Goal: Information Seeking & Learning: Learn about a topic

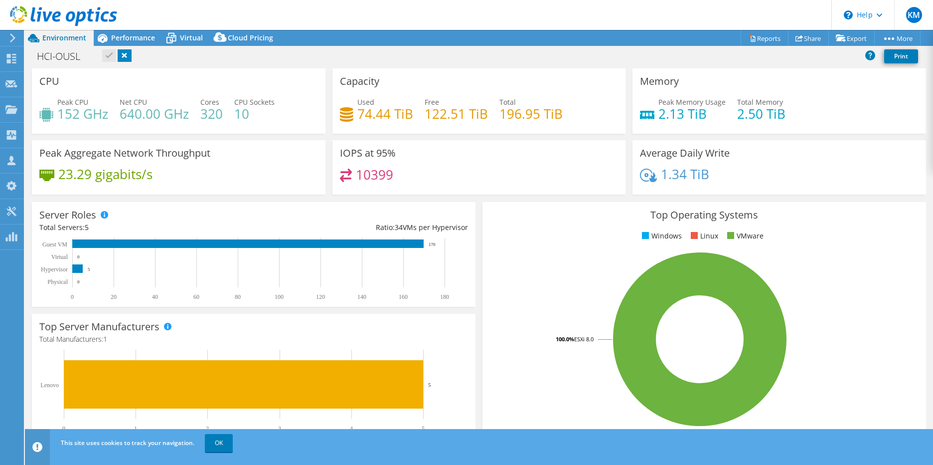
select select "USD"
click at [134, 37] on span "Performance" at bounding box center [133, 37] width 44 height 9
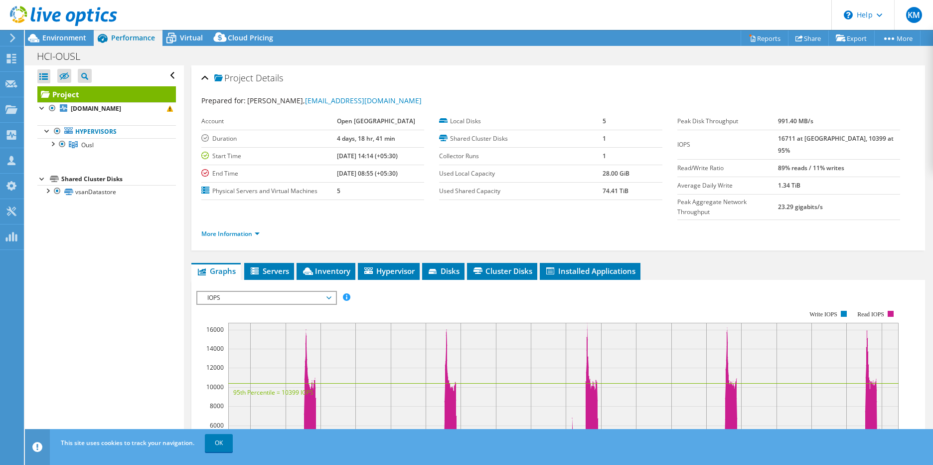
click at [140, 38] on span "Performance" at bounding box center [133, 37] width 44 height 9
click at [177, 35] on icon at bounding box center [171, 37] width 17 height 17
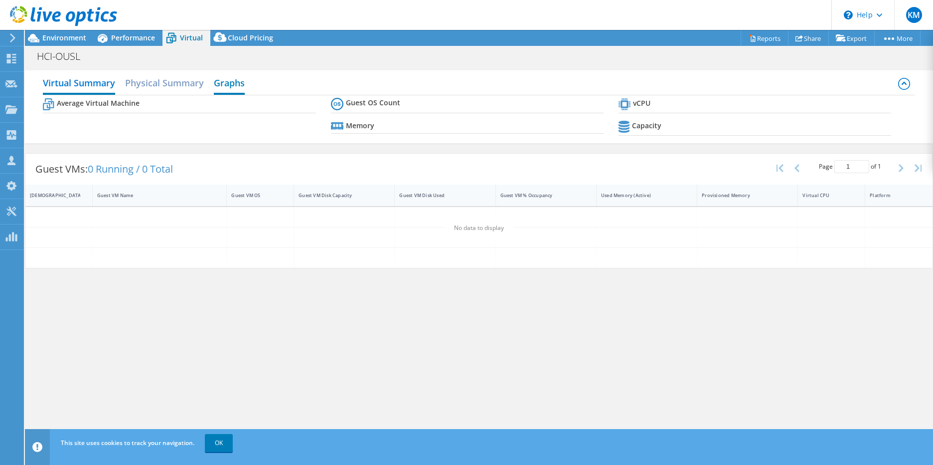
click at [226, 82] on h2 "Graphs" at bounding box center [229, 84] width 31 height 22
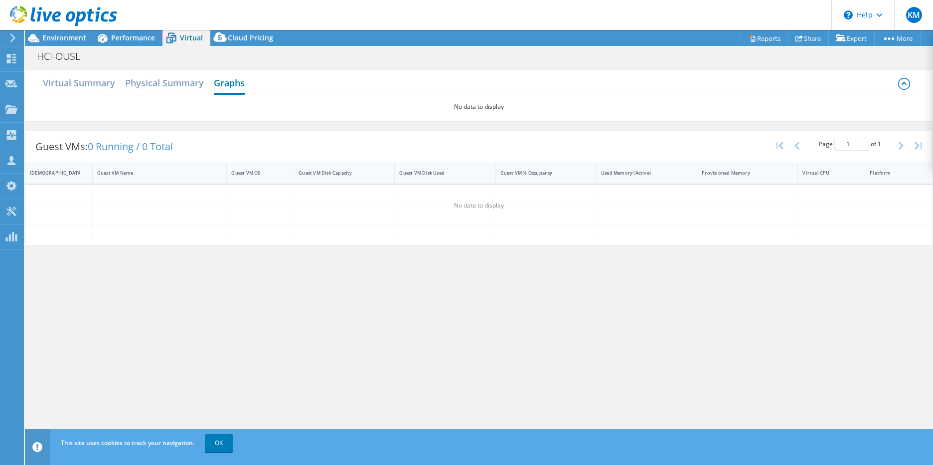
click at [229, 87] on h2 "Graphs" at bounding box center [229, 84] width 31 height 22
click at [224, 84] on h2 "Graphs" at bounding box center [229, 84] width 31 height 22
click at [183, 86] on h2 "Physical Summary" at bounding box center [164, 84] width 79 height 22
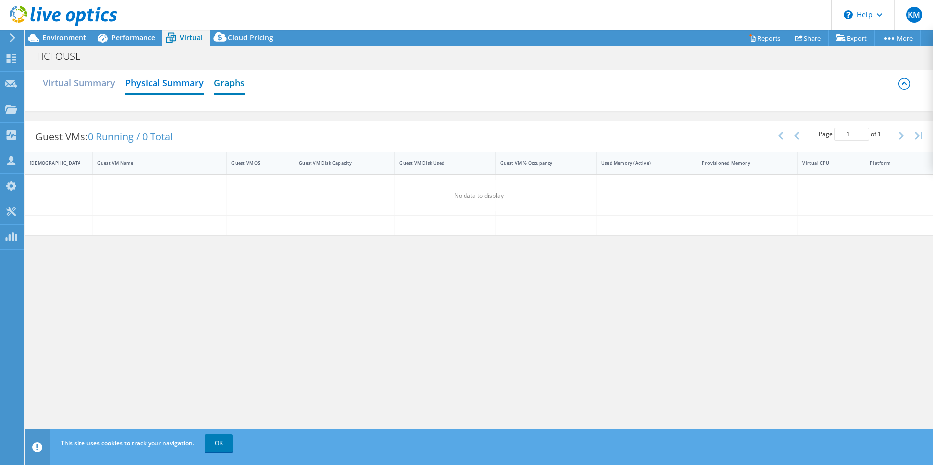
click at [229, 82] on h2 "Graphs" at bounding box center [229, 84] width 31 height 22
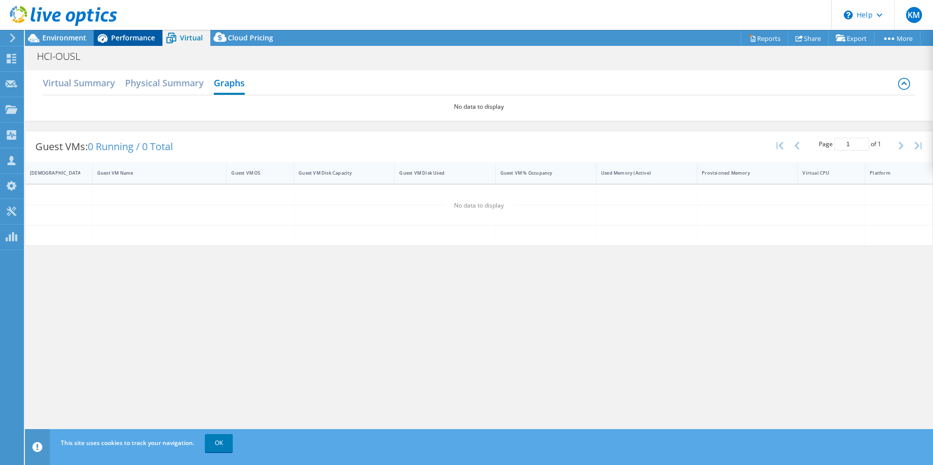
click at [136, 42] on span "Performance" at bounding box center [133, 37] width 44 height 9
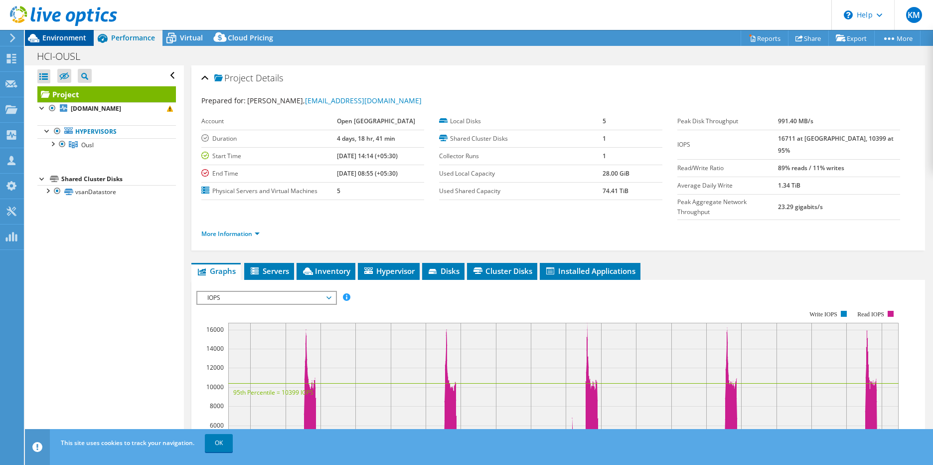
click at [65, 41] on span "Environment" at bounding box center [64, 37] width 44 height 9
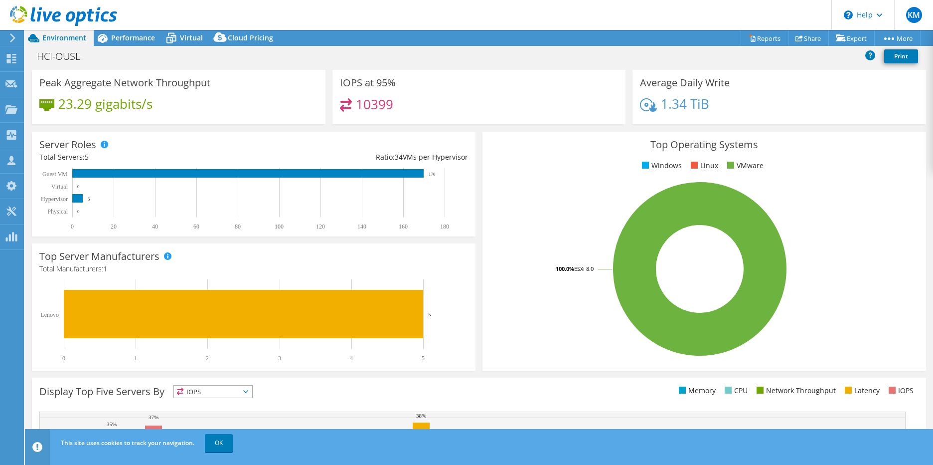
scroll to position [199, 0]
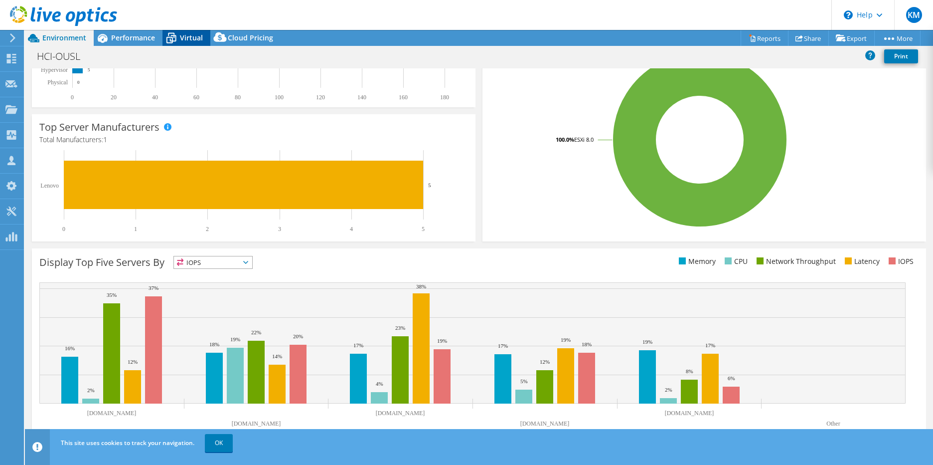
click at [177, 43] on icon at bounding box center [171, 37] width 17 height 17
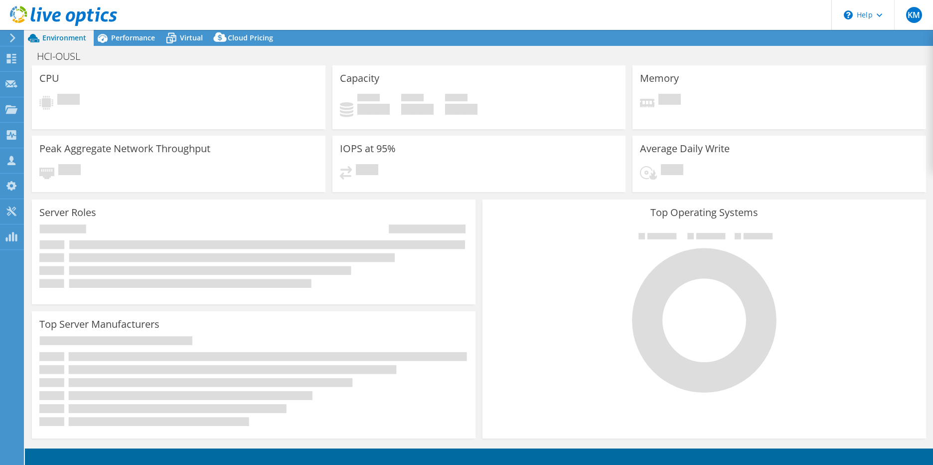
select select "USD"
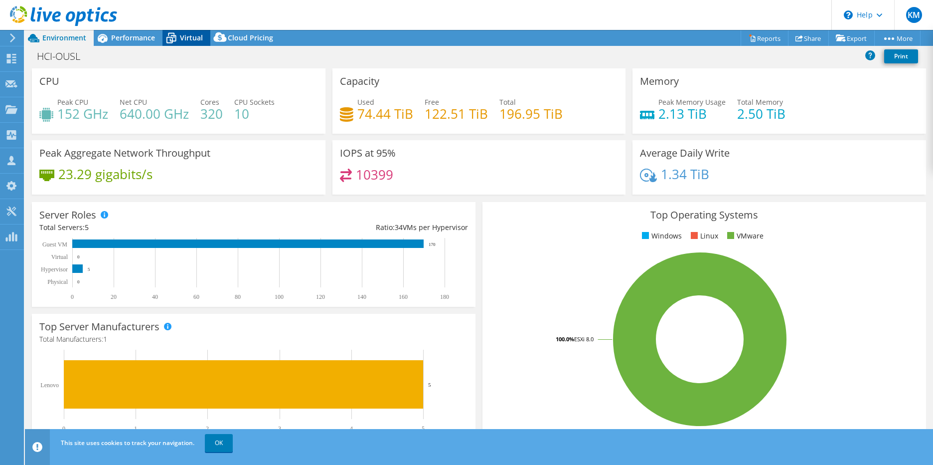
click at [189, 42] on span "Virtual" at bounding box center [191, 37] width 23 height 9
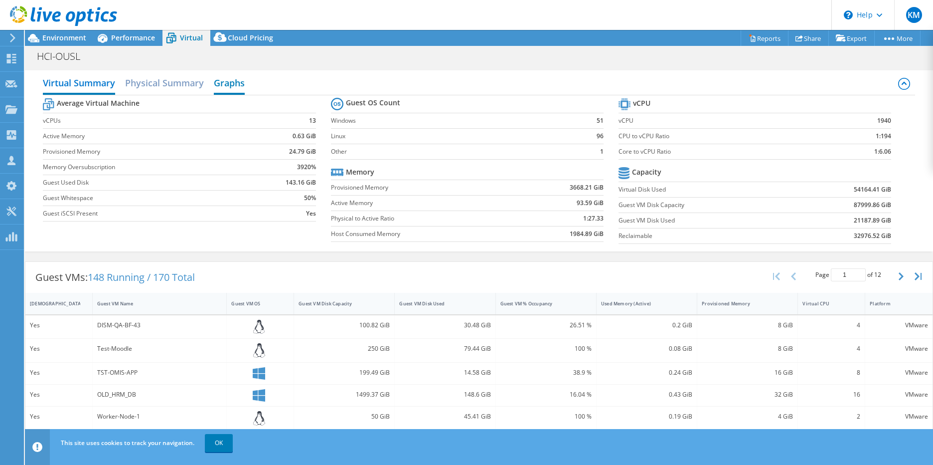
click at [231, 86] on h2 "Graphs" at bounding box center [229, 84] width 31 height 22
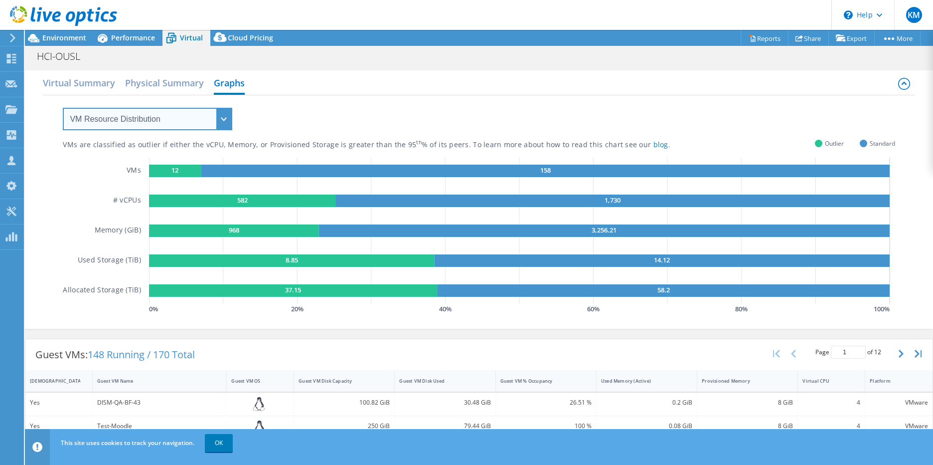
click at [211, 116] on select "VM Resource Distribution Provisioning Contrast Over Provisioning" at bounding box center [148, 119] width 170 height 22
select select "Over Provisioning"
click at [63, 108] on select "VM Resource Distribution Provisioning Contrast Over Provisioning" at bounding box center [148, 119] width 170 height 22
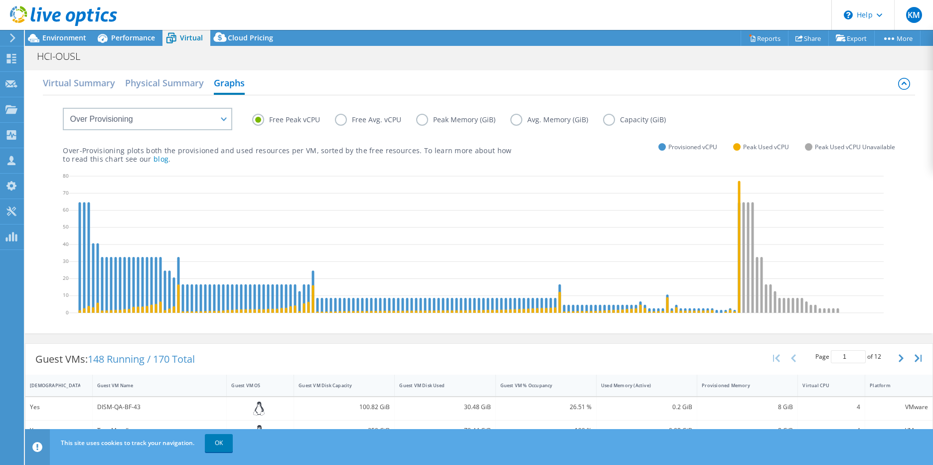
click at [425, 118] on label "Peak Memory (GiB)" at bounding box center [463, 120] width 94 height 12
click at [0, 0] on input "Peak Memory (GiB)" at bounding box center [0, 0] width 0 height 0
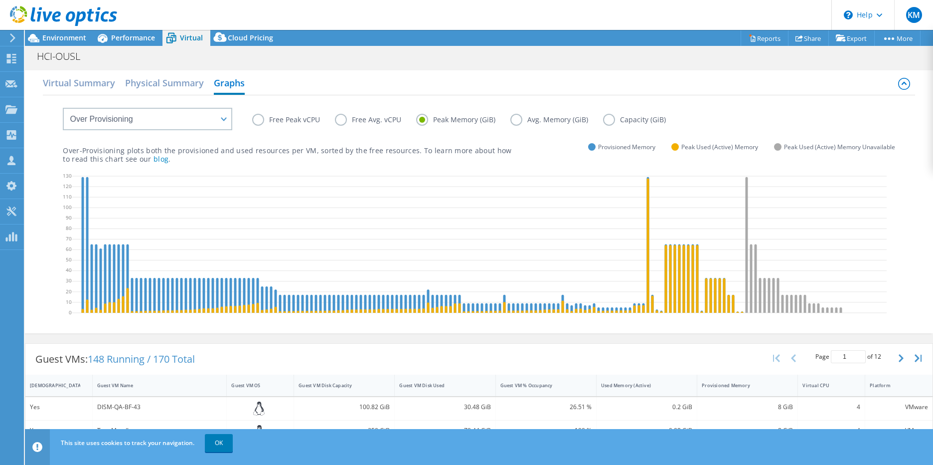
click at [513, 120] on label "Avg. Memory (GiB)" at bounding box center [557, 120] width 93 height 12
click at [0, 0] on input "Avg. Memory (GiB)" at bounding box center [0, 0] width 0 height 0
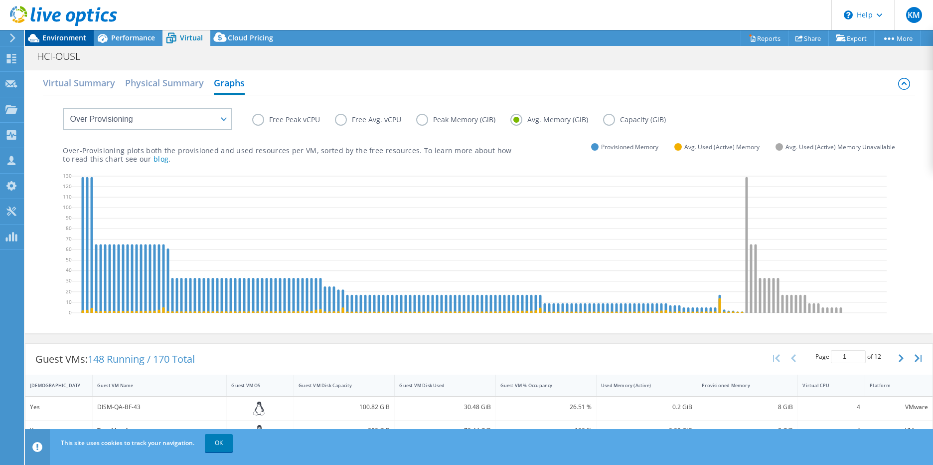
click at [53, 43] on div "Environment" at bounding box center [59, 38] width 69 height 16
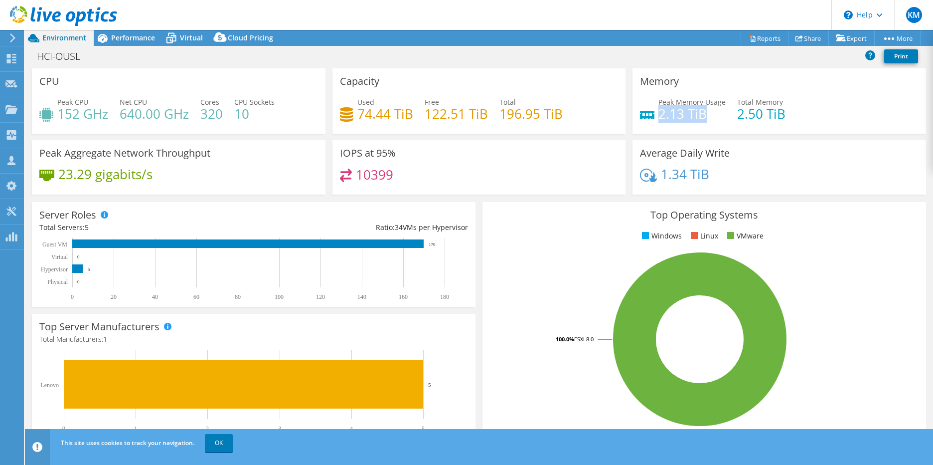
drag, startPoint x: 655, startPoint y: 116, endPoint x: 714, endPoint y: 111, distance: 59.5
click at [714, 111] on h4 "2.13 TiB" at bounding box center [692, 113] width 67 height 11
click at [845, 39] on link "Export" at bounding box center [852, 37] width 46 height 15
click at [834, 59] on link "vSAN ReadyNode Sizer" at bounding box center [828, 56] width 95 height 21
click at [769, 40] on link "Reports" at bounding box center [765, 37] width 48 height 15
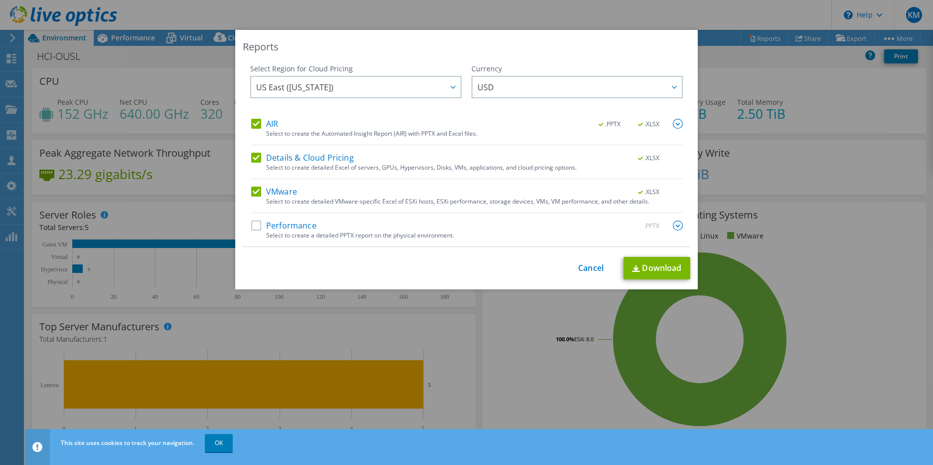
click at [251, 225] on label "Performance" at bounding box center [283, 225] width 65 height 10
click at [0, 0] on input "Performance" at bounding box center [0, 0] width 0 height 0
click at [581, 275] on div "This process may take a while, please wait... Cancel Download" at bounding box center [467, 268] width 448 height 22
click at [582, 269] on link "Cancel" at bounding box center [590, 267] width 25 height 9
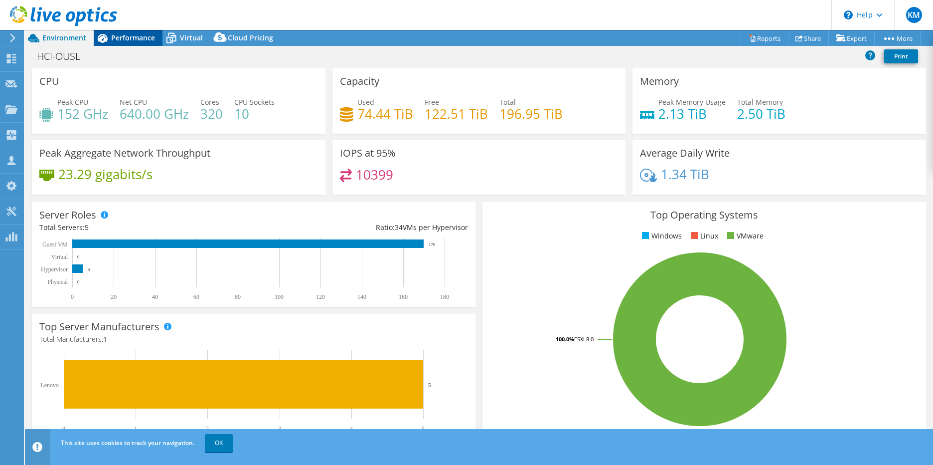
click at [140, 35] on span "Performance" at bounding box center [133, 37] width 44 height 9
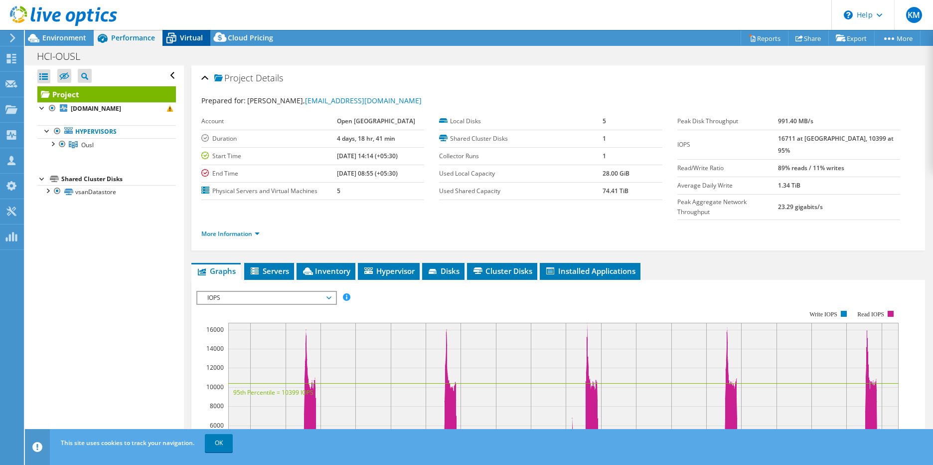
click at [195, 41] on span "Virtual" at bounding box center [191, 37] width 23 height 9
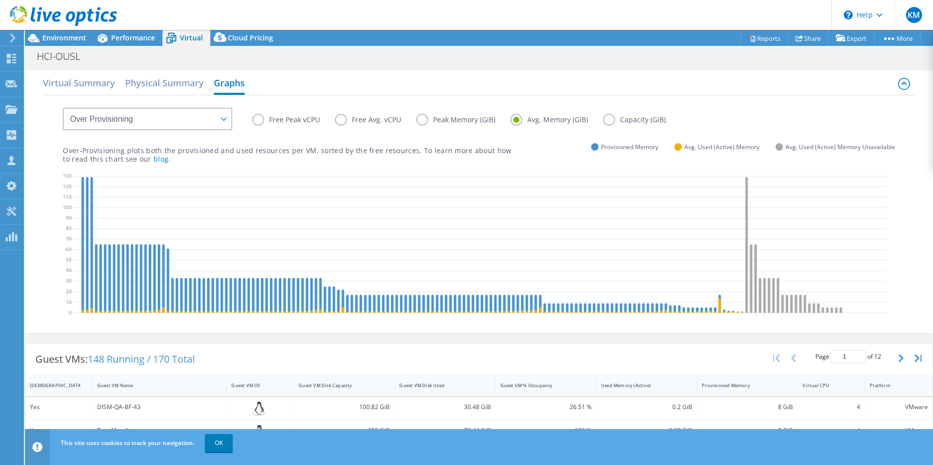
click at [423, 122] on label "Peak Memory (GiB)" at bounding box center [463, 120] width 94 height 12
click at [0, 0] on input "Peak Memory (GiB)" at bounding box center [0, 0] width 0 height 0
